Goal: Obtain resource: Obtain resource

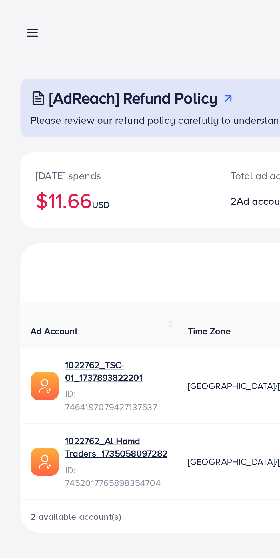
click at [13, 13] on line at bounding box center [14, 13] width 5 height 0
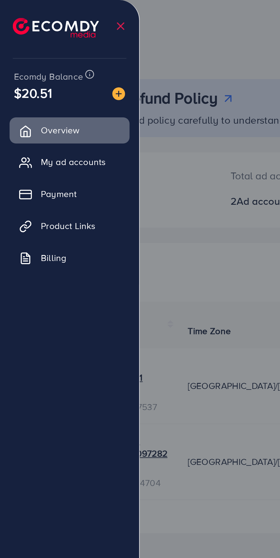
click at [43, 100] on span "Product Links" at bounding box center [30, 101] width 25 height 6
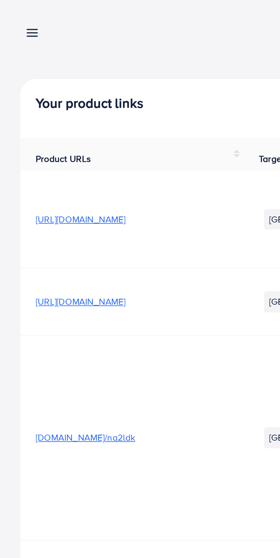
click at [56, 132] on span "[URL][DOMAIN_NAME]" at bounding box center [36, 135] width 40 height 6
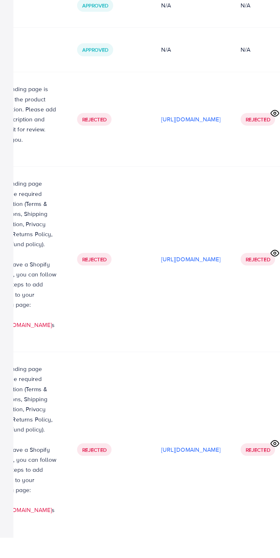
scroll to position [0, 219]
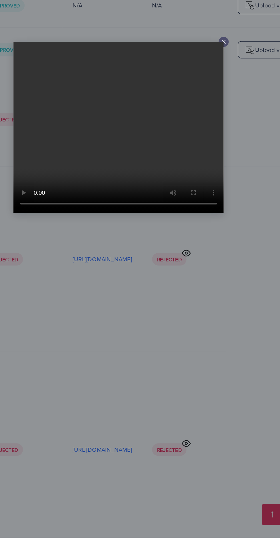
click at [212, 222] on line at bounding box center [212, 221] width 2 height 2
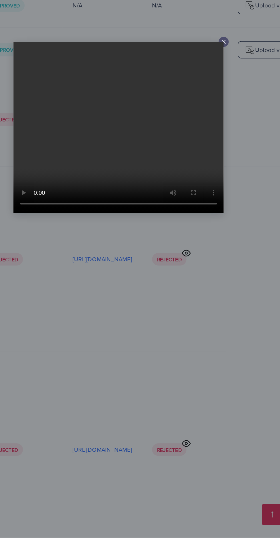
click at [212, 222] on line at bounding box center [212, 221] width 2 height 2
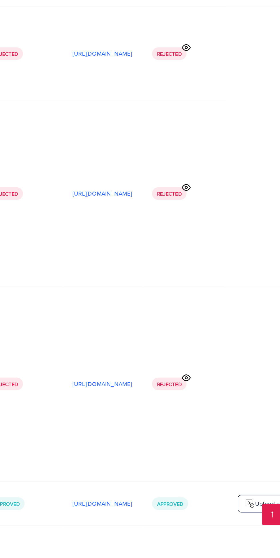
scroll to position [583, 0]
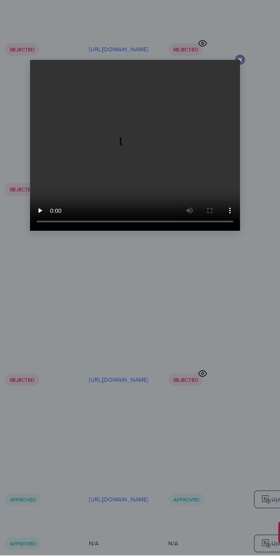
scroll to position [597, 0]
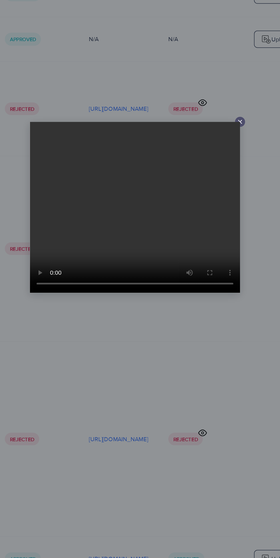
click at [213, 223] on icon at bounding box center [212, 221] width 5 height 5
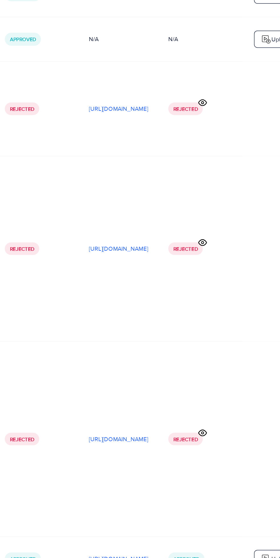
copy p "[URL][DOMAIN_NAME]"
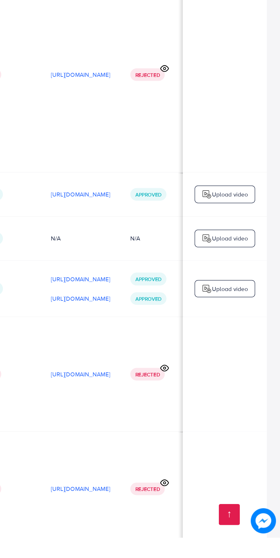
scroll to position [0, 165]
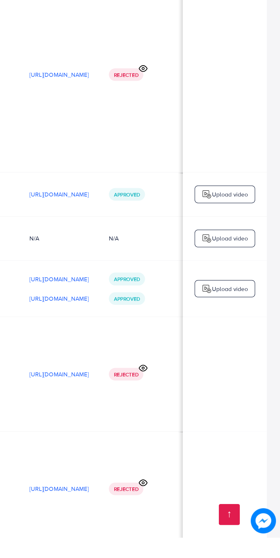
click at [150, 392] on p "[URL][DOMAIN_NAME]" at bounding box center [129, 395] width 40 height 7
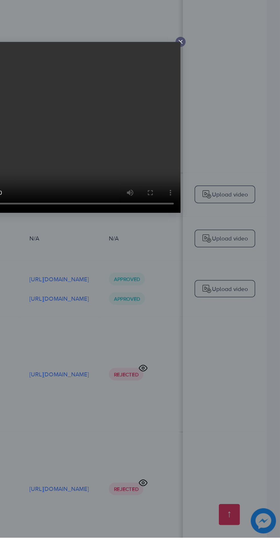
click at [206, 243] on video at bounding box center [140, 279] width 143 height 116
click at [212, 222] on line at bounding box center [212, 221] width 2 height 2
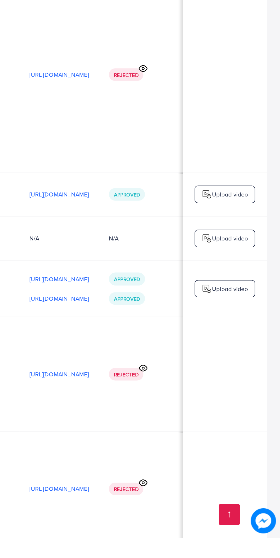
copy p "[URL][DOMAIN_NAME]"
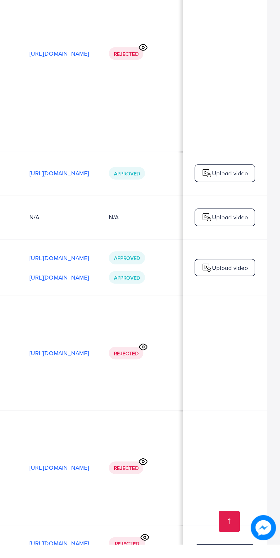
scroll to position [847, 0]
